Goal: Information Seeking & Learning: Learn about a topic

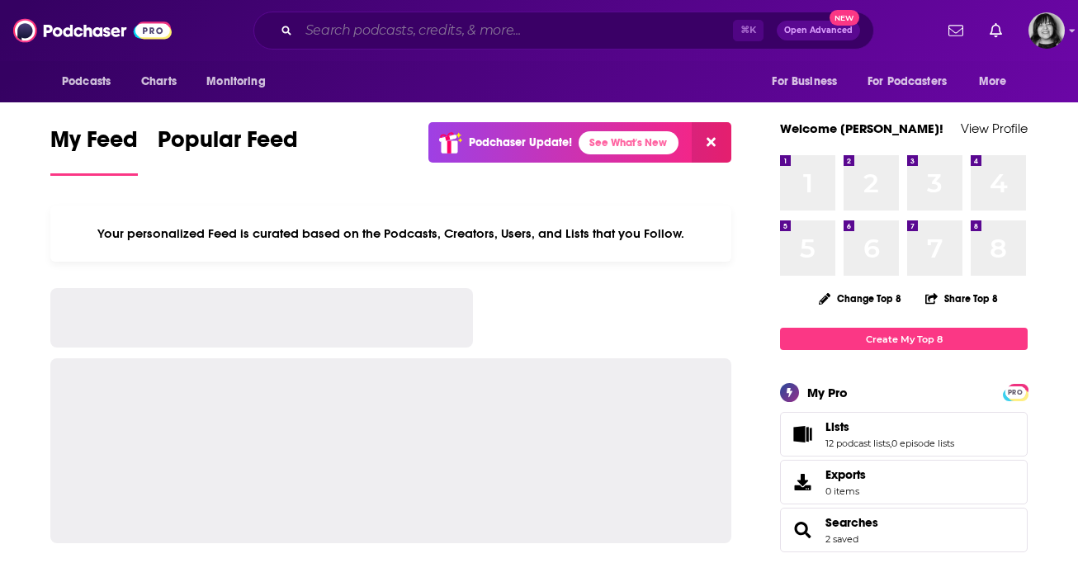
click at [484, 37] on input "Search podcasts, credits, & more..." at bounding box center [516, 30] width 434 height 26
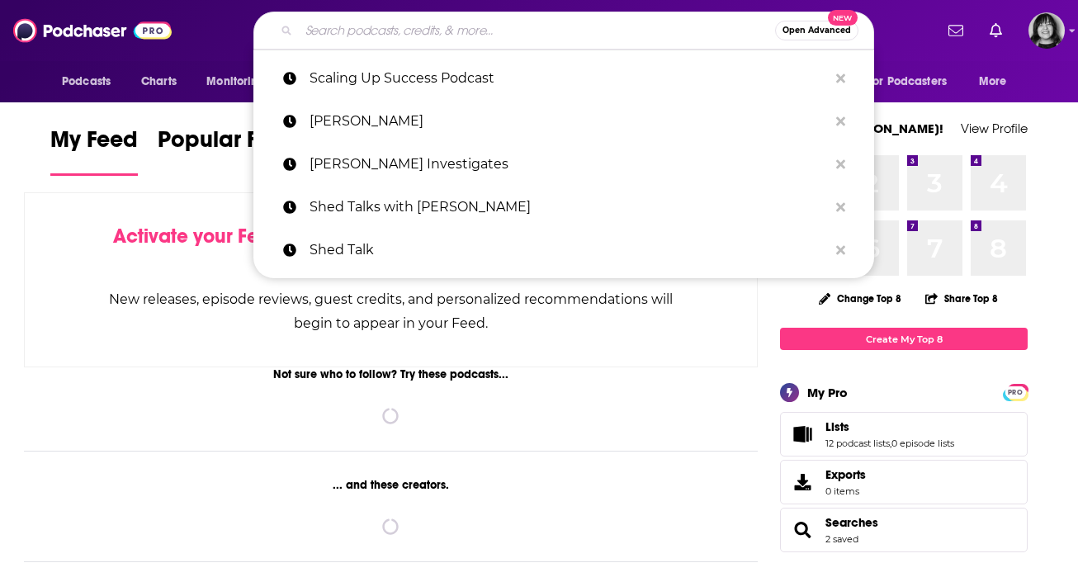
paste input "[PERSON_NAME]"
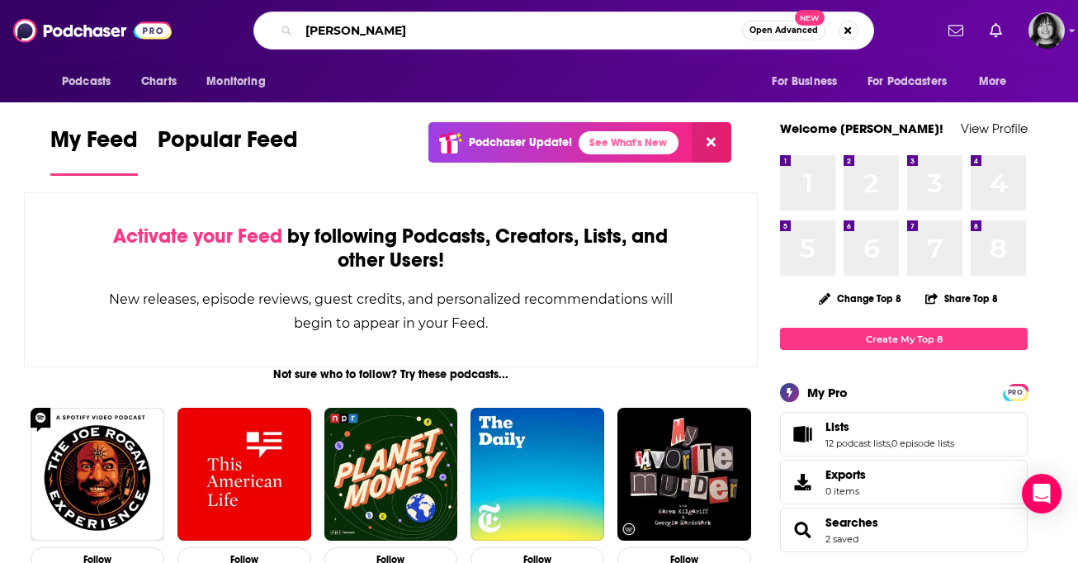
click at [423, 18] on input "[PERSON_NAME]" at bounding box center [520, 30] width 443 height 26
click at [418, 28] on input "[PERSON_NAME]" at bounding box center [520, 30] width 443 height 26
paste input "The Good Life with"
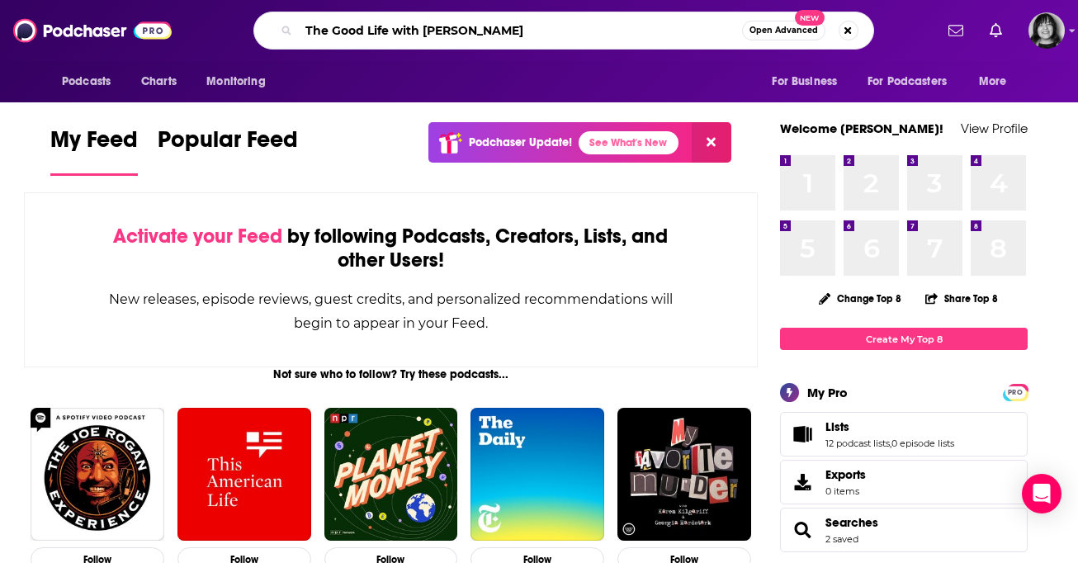
type input "The Good Life with [PERSON_NAME]"
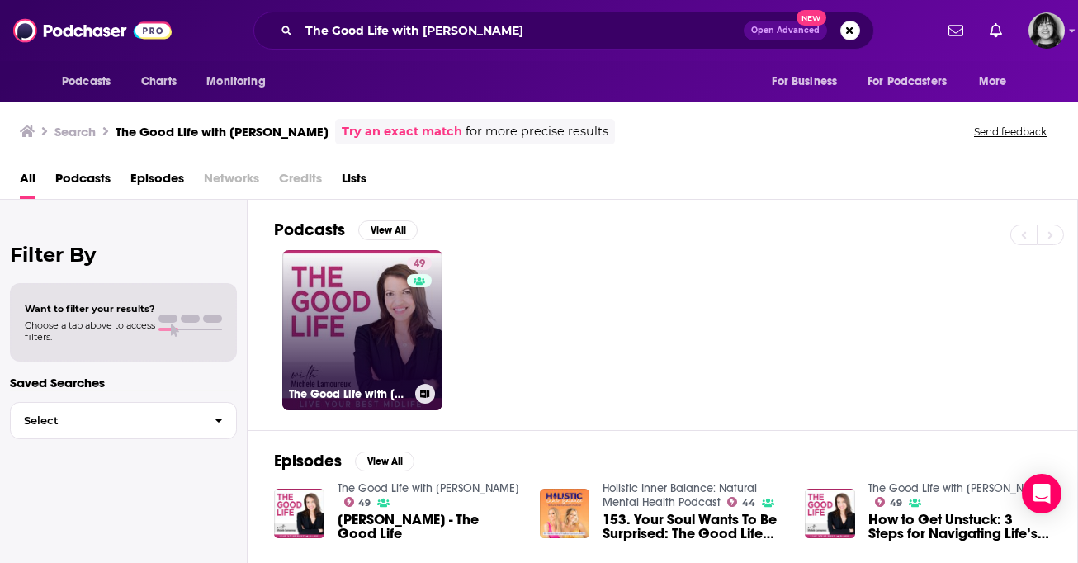
click at [356, 326] on link "49 The Good Life with [PERSON_NAME]" at bounding box center [362, 330] width 160 height 160
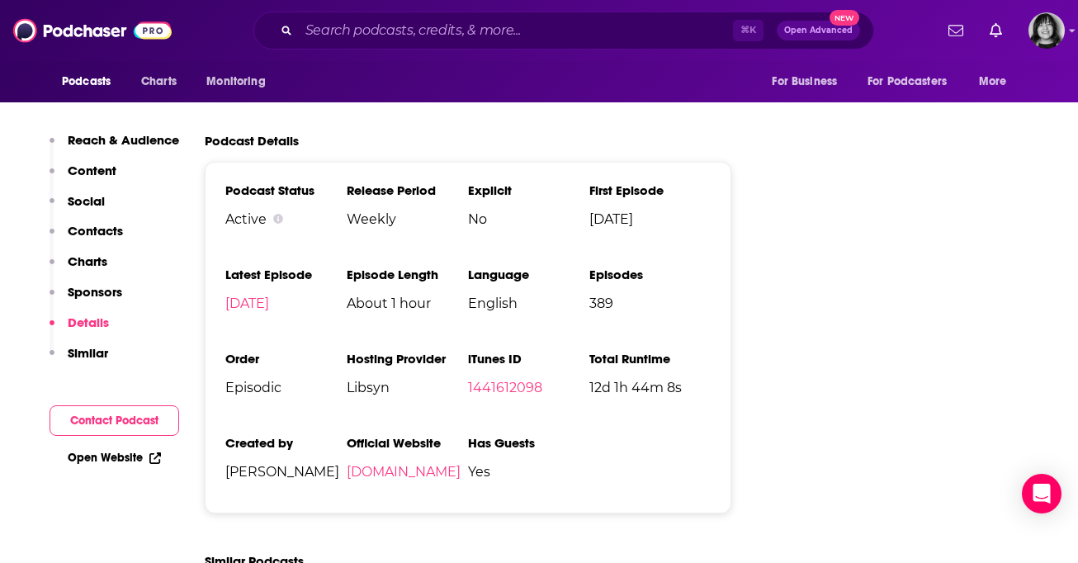
scroll to position [2067, 0]
